Goal: Information Seeking & Learning: Learn about a topic

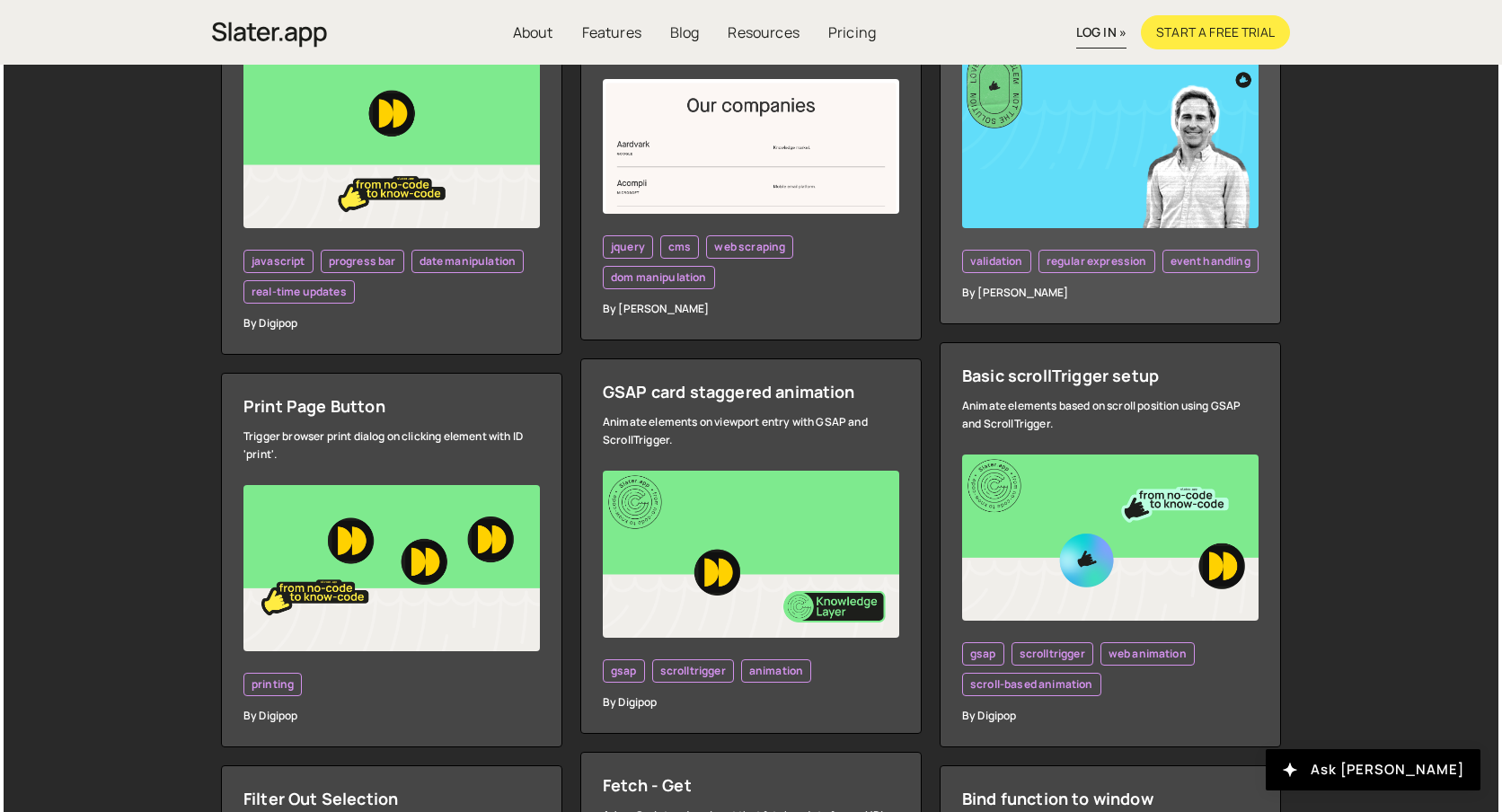
scroll to position [776, 0]
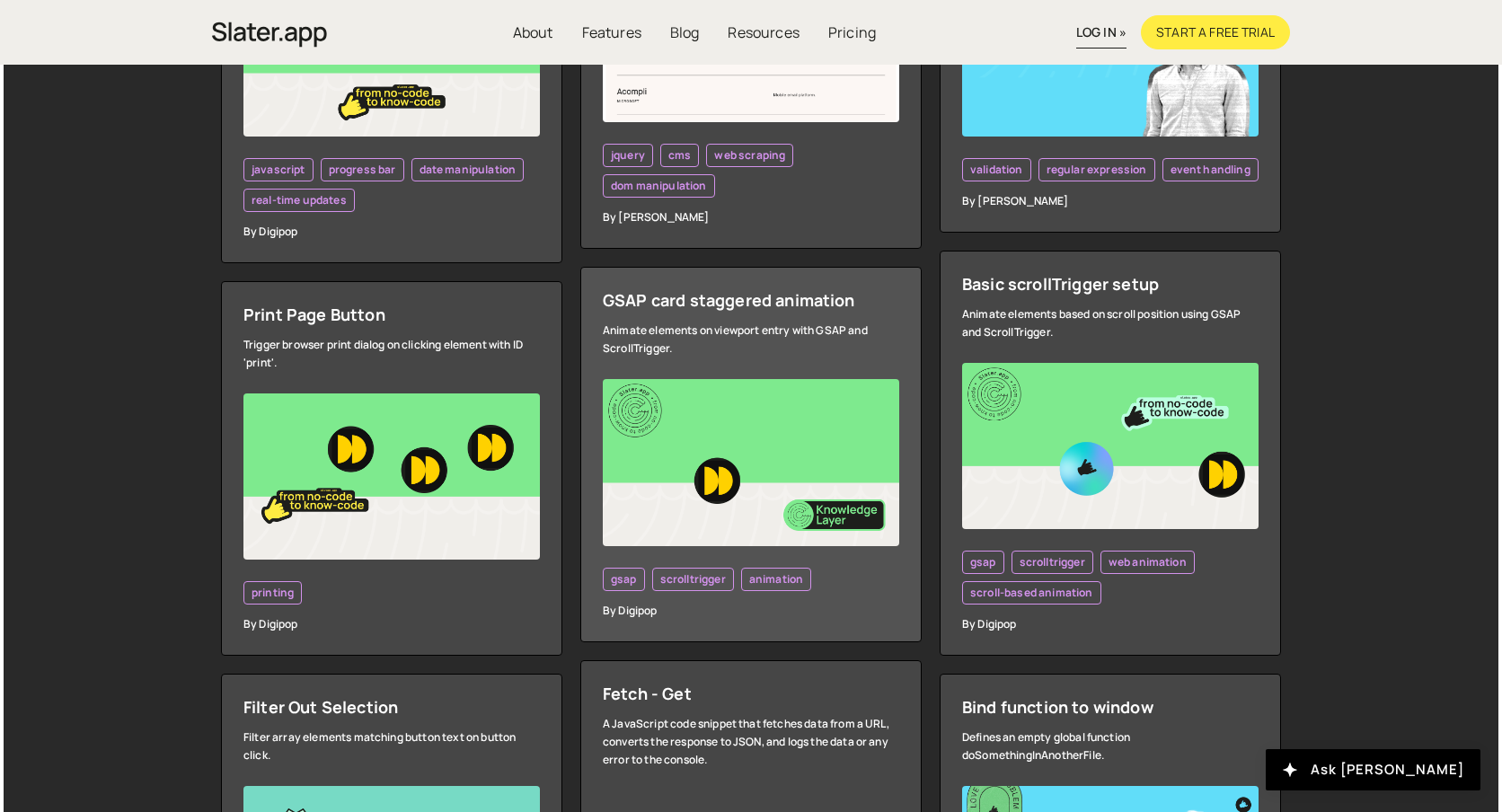
click at [833, 350] on div "Animate elements on viewport entry with GSAP and ScrollTrigger." at bounding box center [751, 339] width 296 height 36
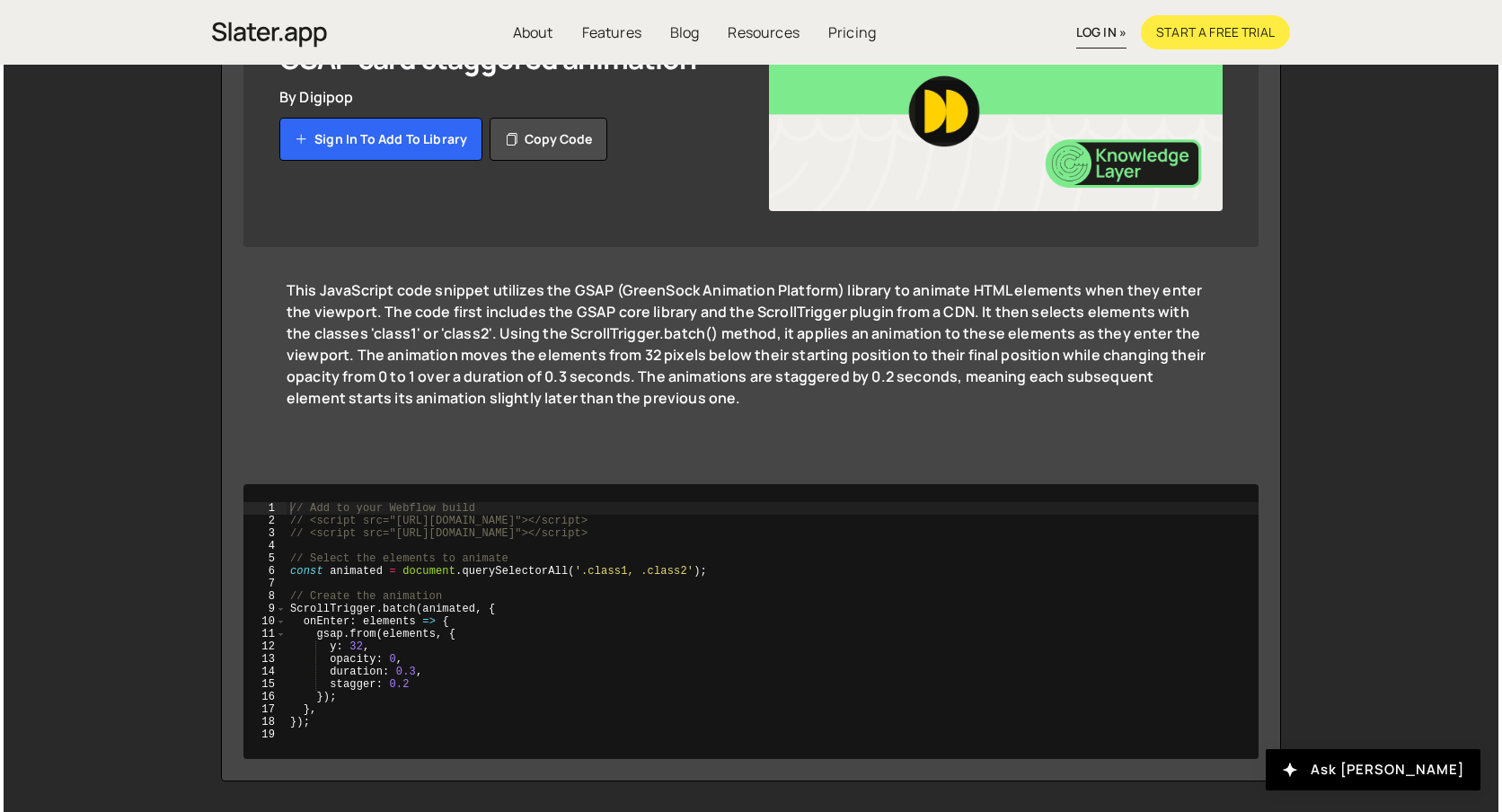
scroll to position [206, 0]
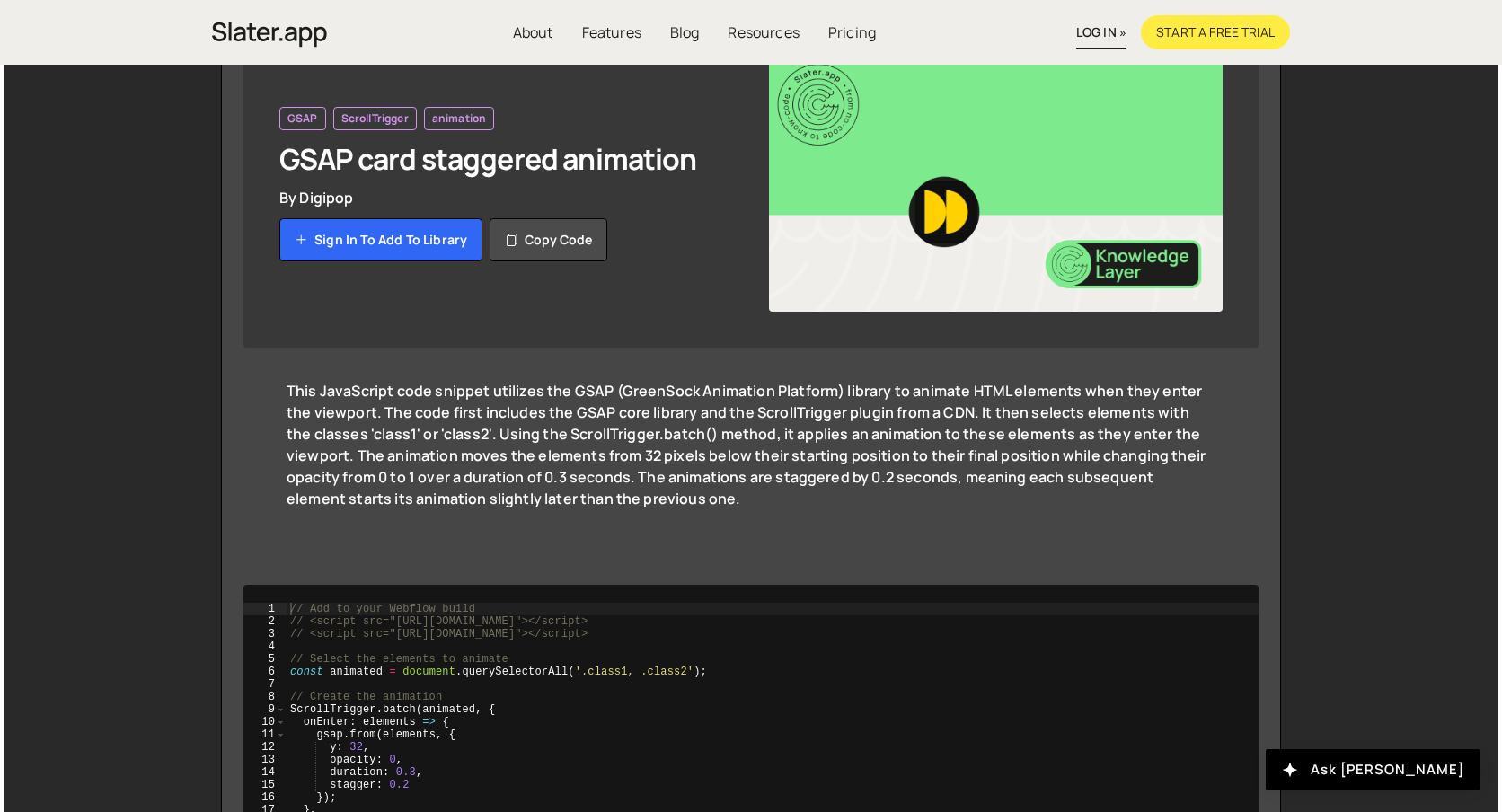
click at [886, 205] on img at bounding box center [996, 184] width 453 height 255
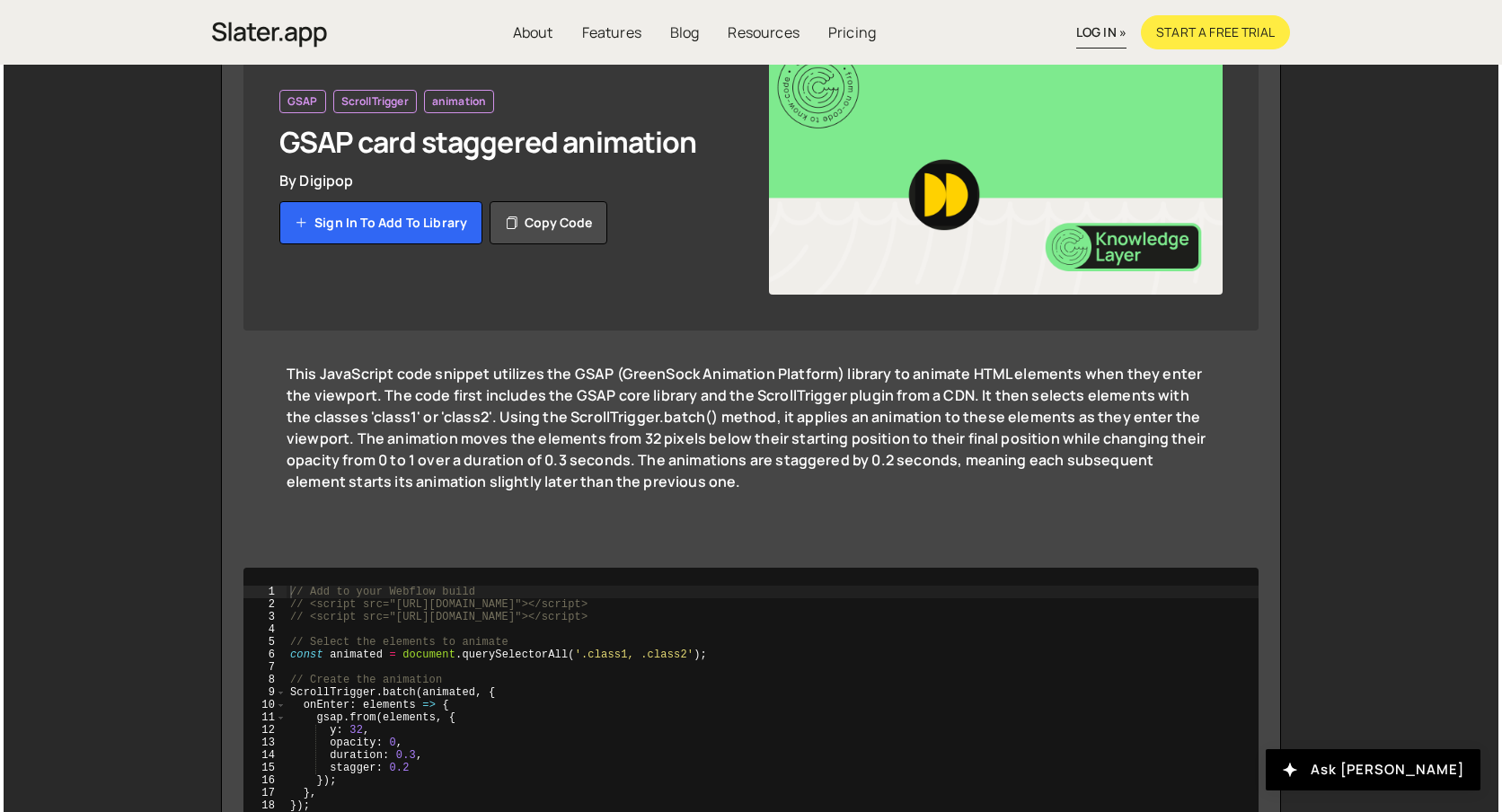
scroll to position [0, 0]
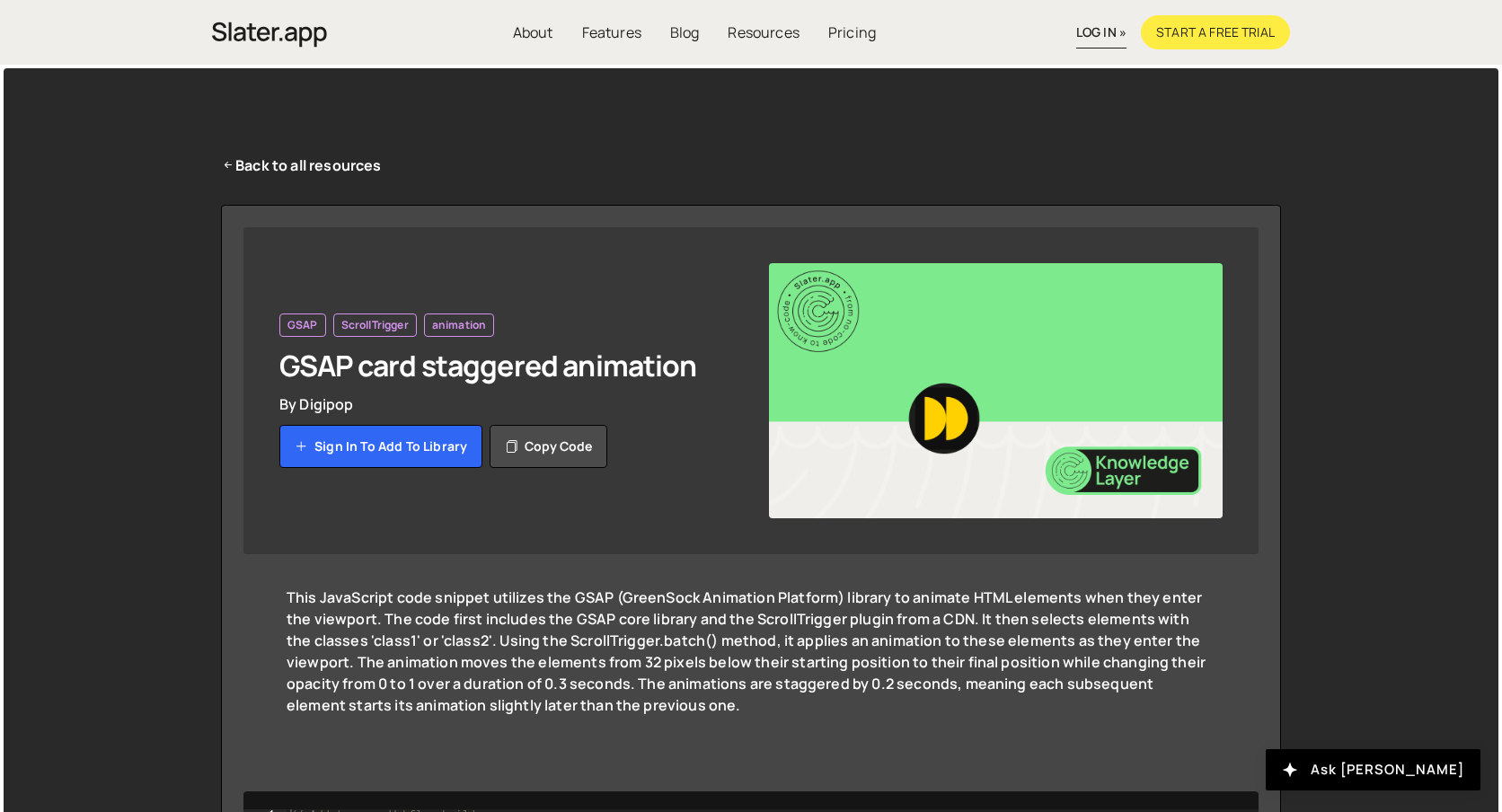
click at [888, 392] on img at bounding box center [996, 390] width 453 height 255
click at [226, 161] on icon at bounding box center [228, 165] width 15 height 20
